Goal: Task Accomplishment & Management: Manage account settings

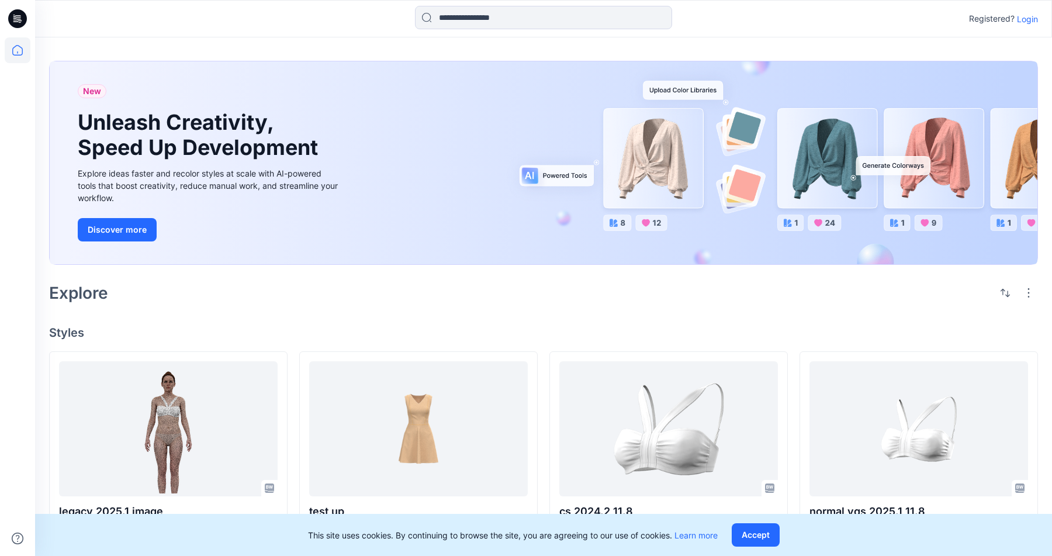
click at [1031, 16] on p "Login" at bounding box center [1027, 19] width 21 height 12
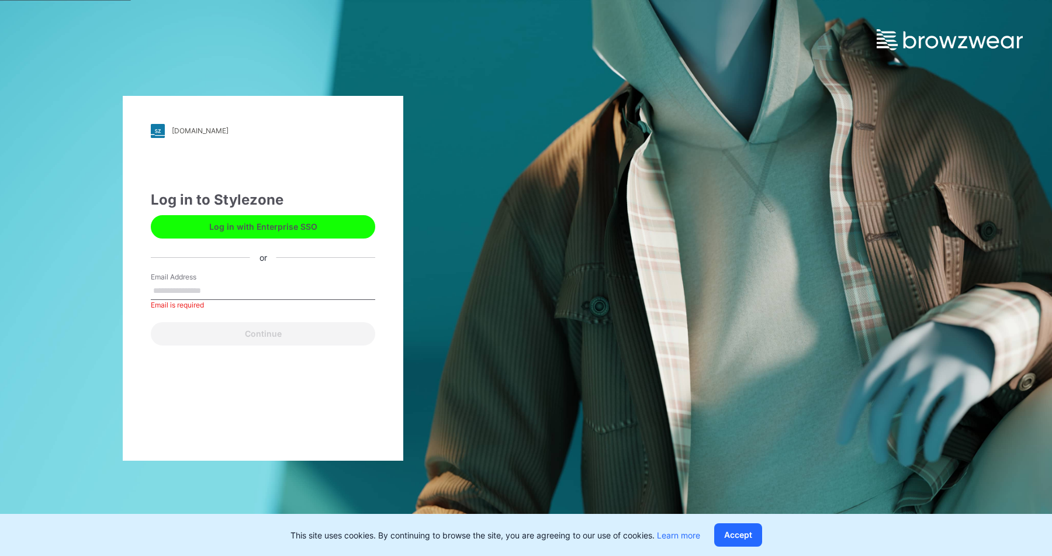
type input "**********"
click at [274, 227] on button "Log in with Enterprise SSO" at bounding box center [263, 226] width 224 height 23
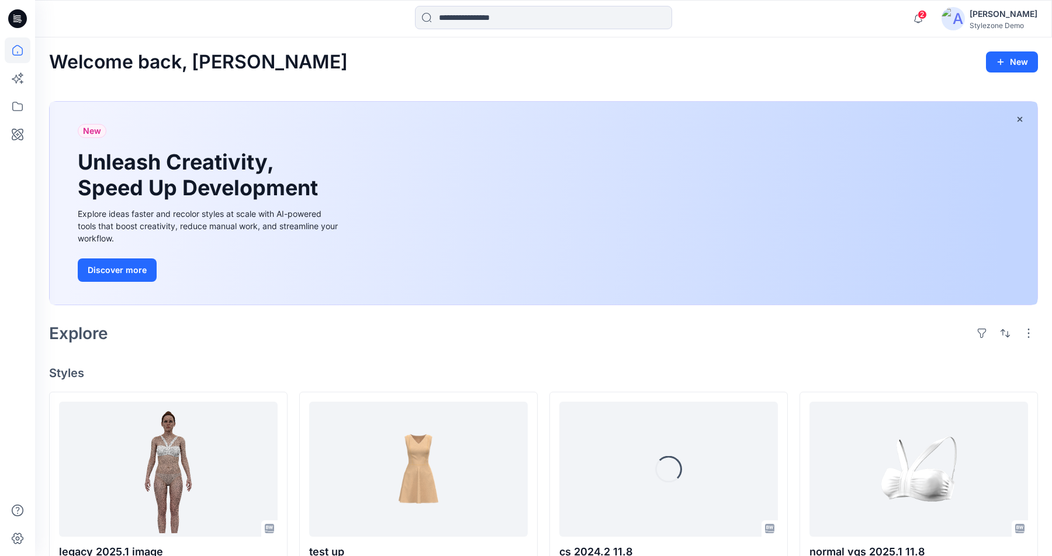
click at [985, 16] on div "Andriy Lobashchuk" at bounding box center [1004, 14] width 68 height 14
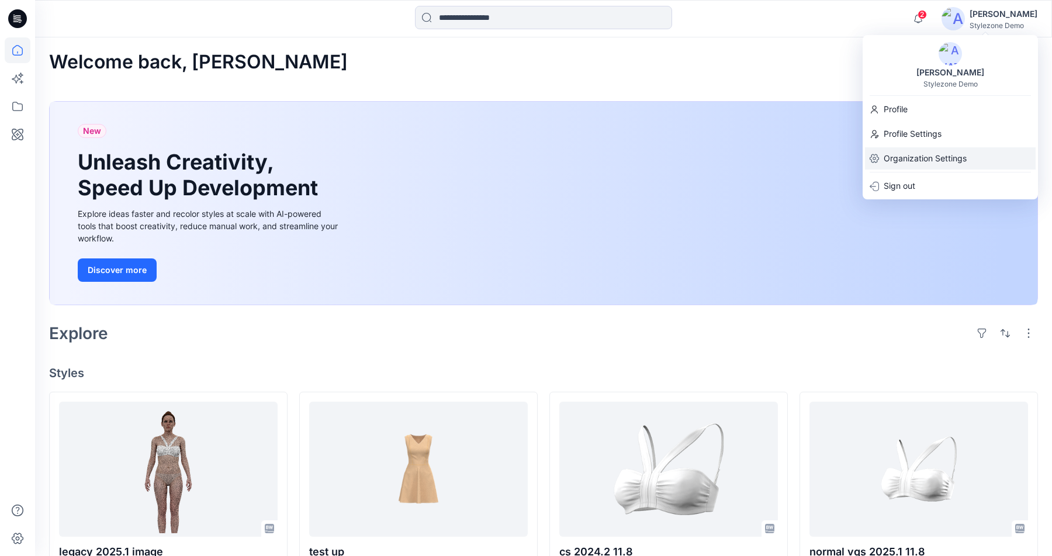
click at [930, 157] on p "Organization Settings" at bounding box center [925, 158] width 83 height 22
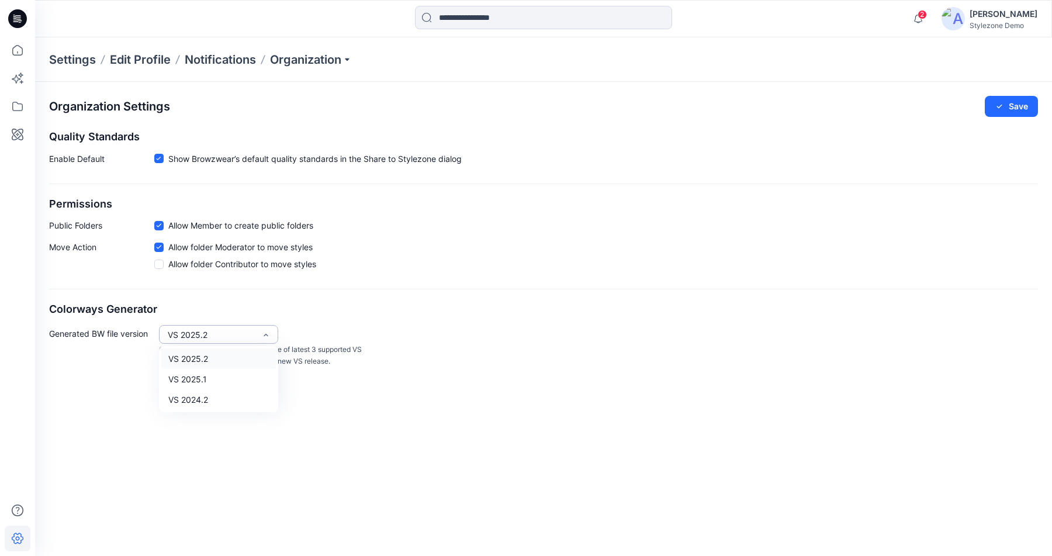
click at [257, 331] on div "VS 2025.2" at bounding box center [211, 335] width 99 height 19
